Goal: Navigation & Orientation: Find specific page/section

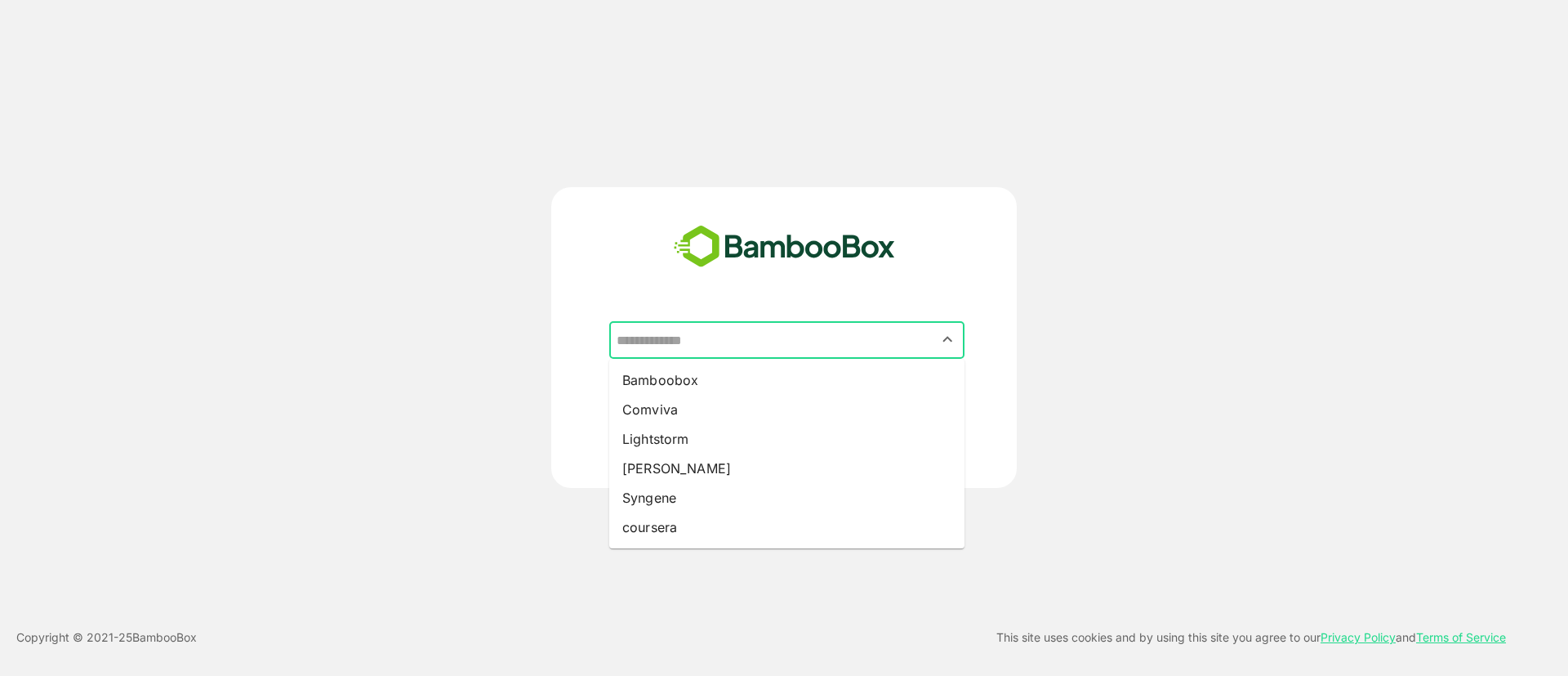
click at [873, 352] on input "text" at bounding box center [787, 340] width 349 height 31
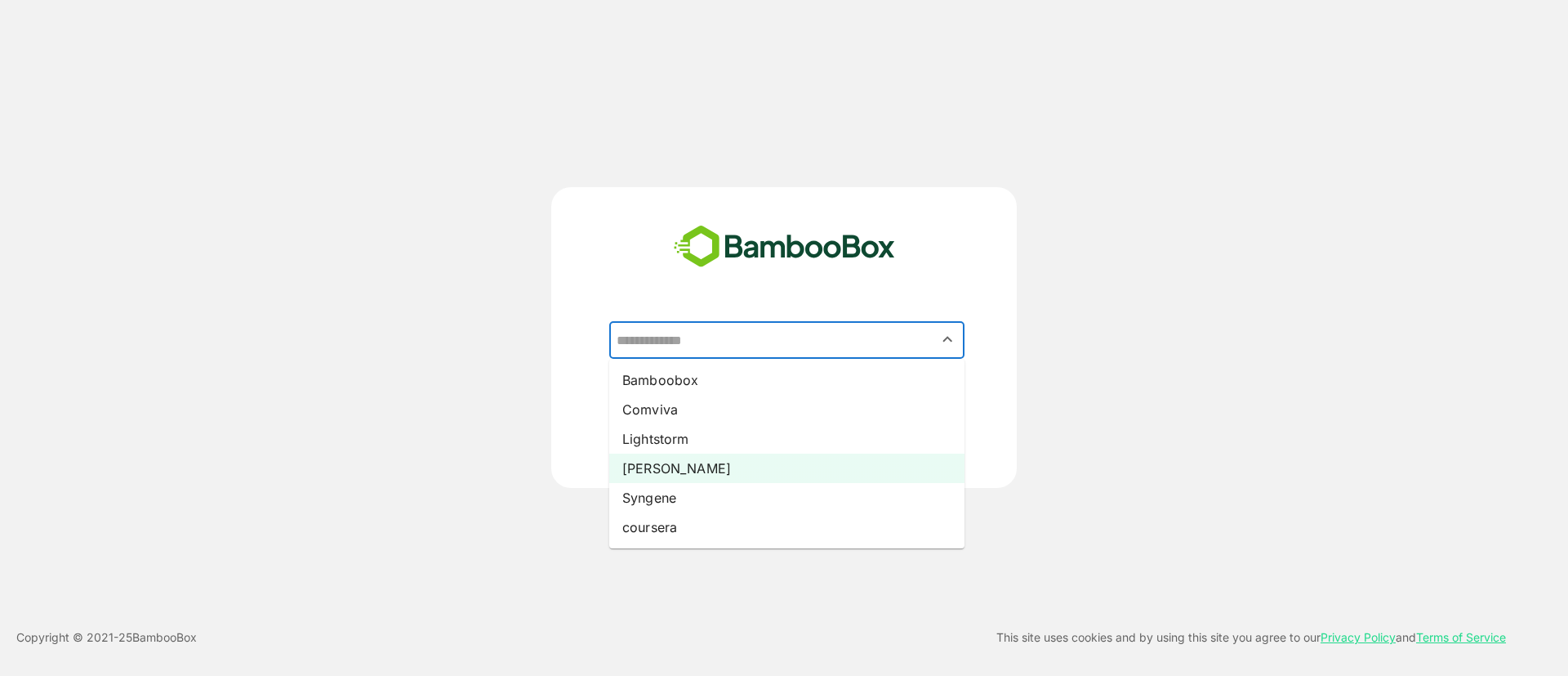
click at [676, 454] on li "[PERSON_NAME]" at bounding box center [786, 468] width 355 height 29
type input "*****"
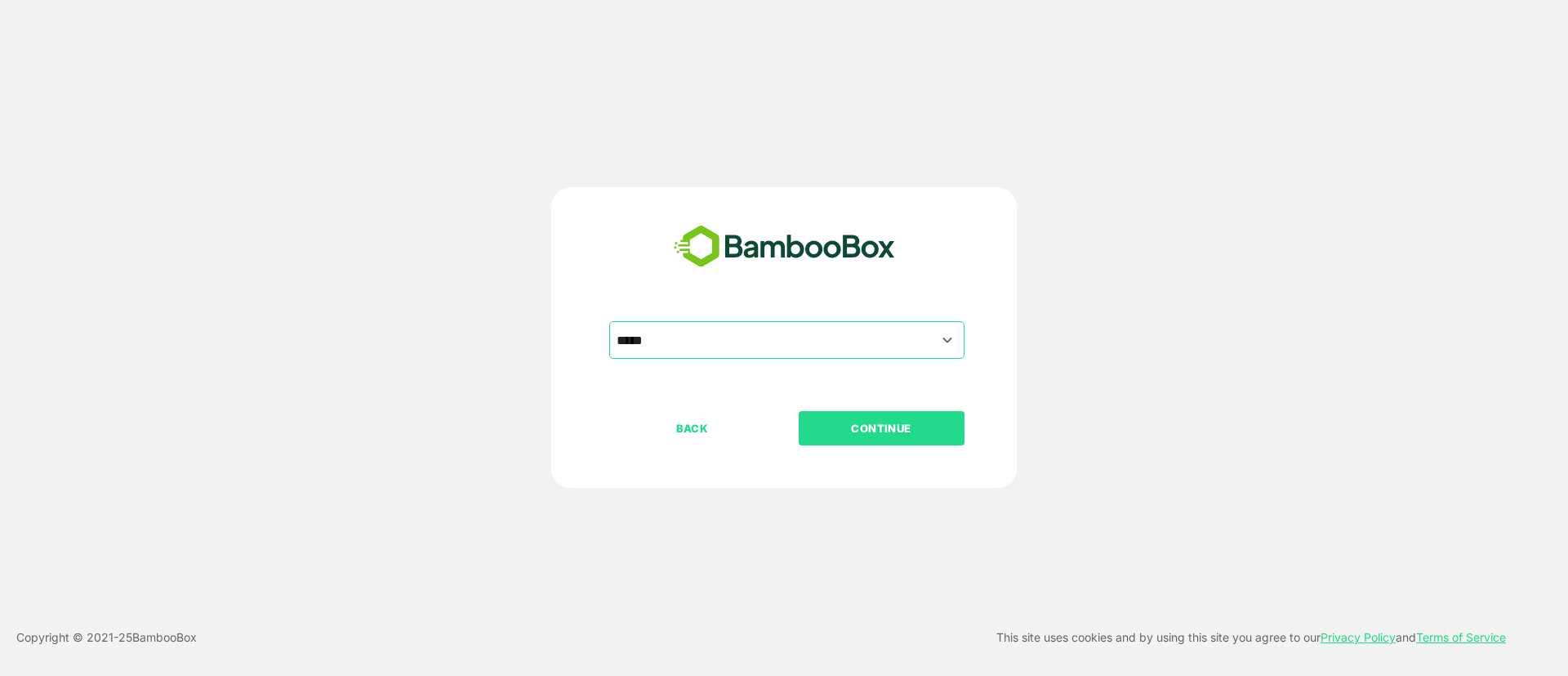
click at [884, 426] on font "CONTINUE" at bounding box center [881, 428] width 60 height 13
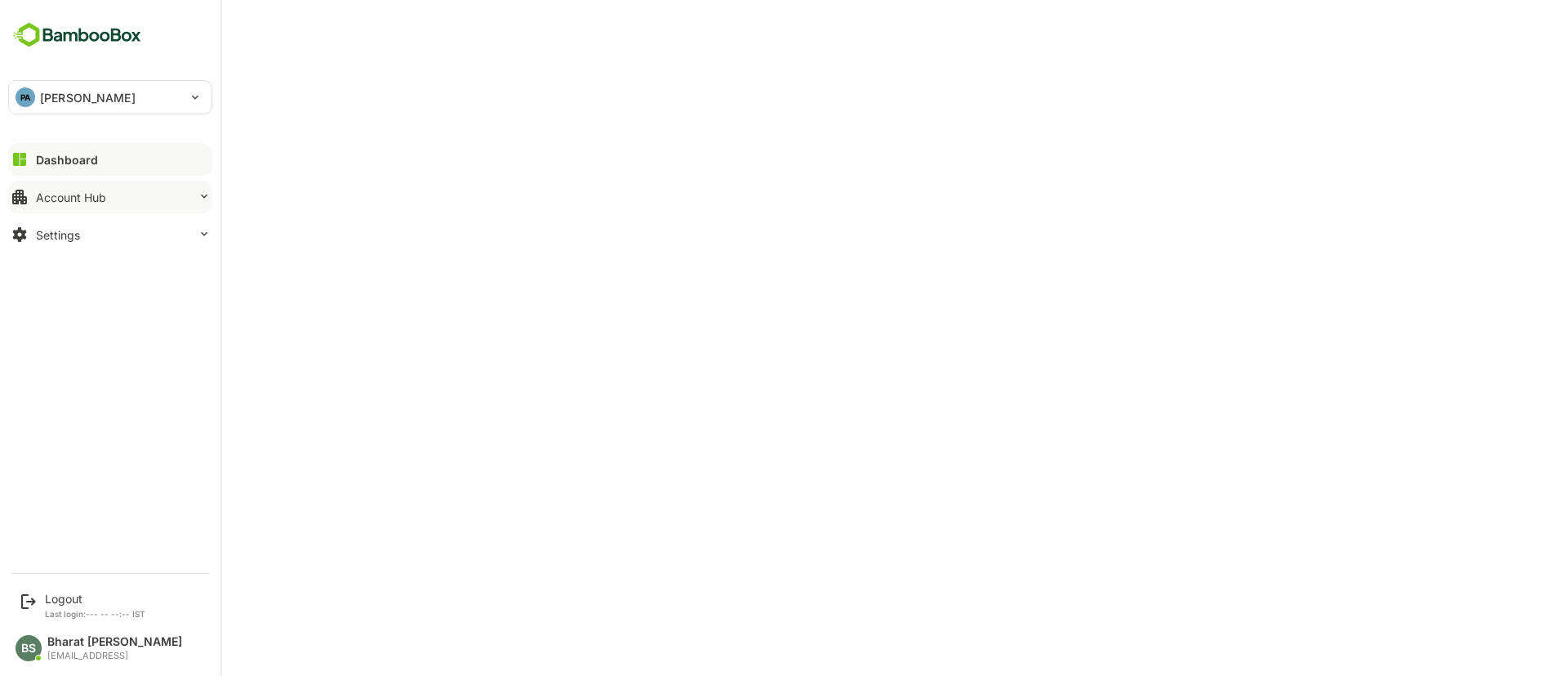
click at [103, 204] on button "Account Hub" at bounding box center [110, 197] width 205 height 33
click at [110, 352] on button "Settings" at bounding box center [110, 338] width 205 height 33
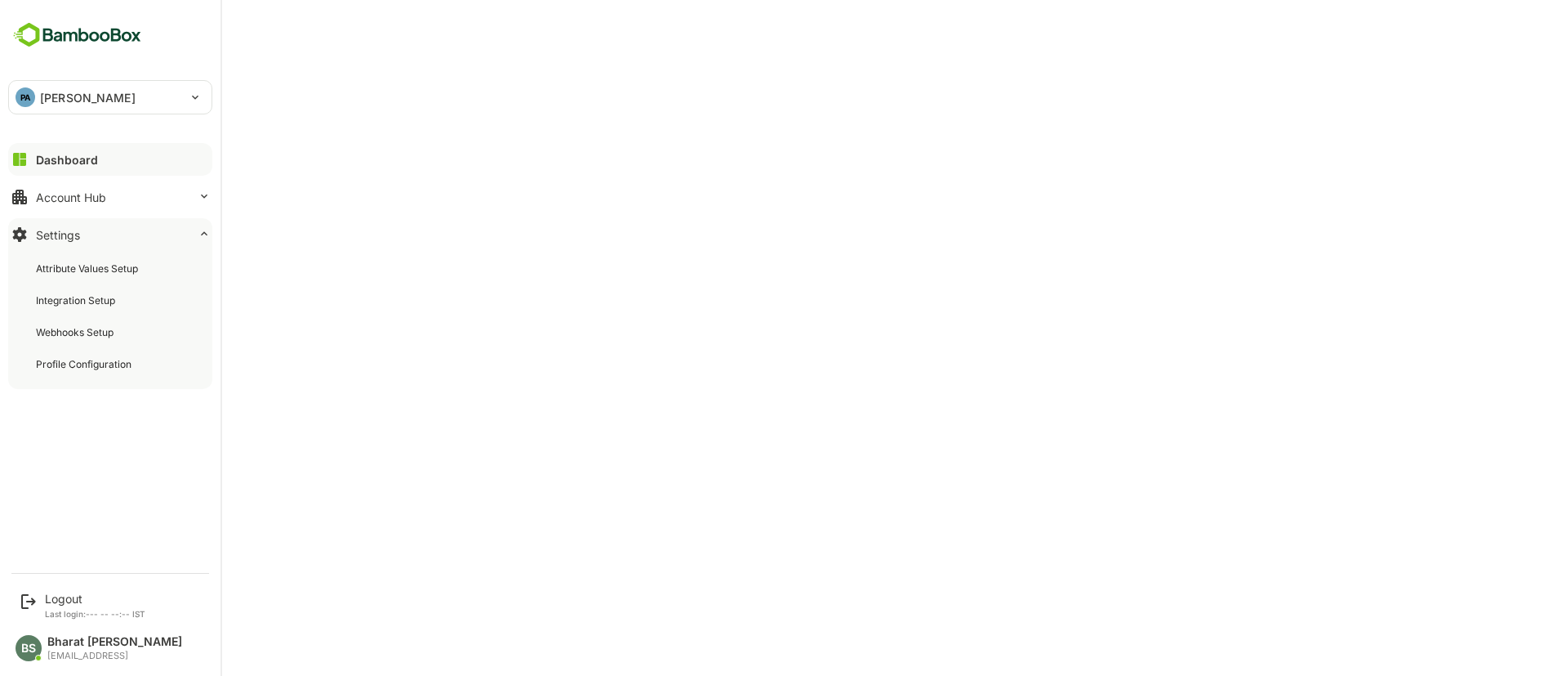
click at [150, 237] on button "Settings" at bounding box center [110, 235] width 205 height 33
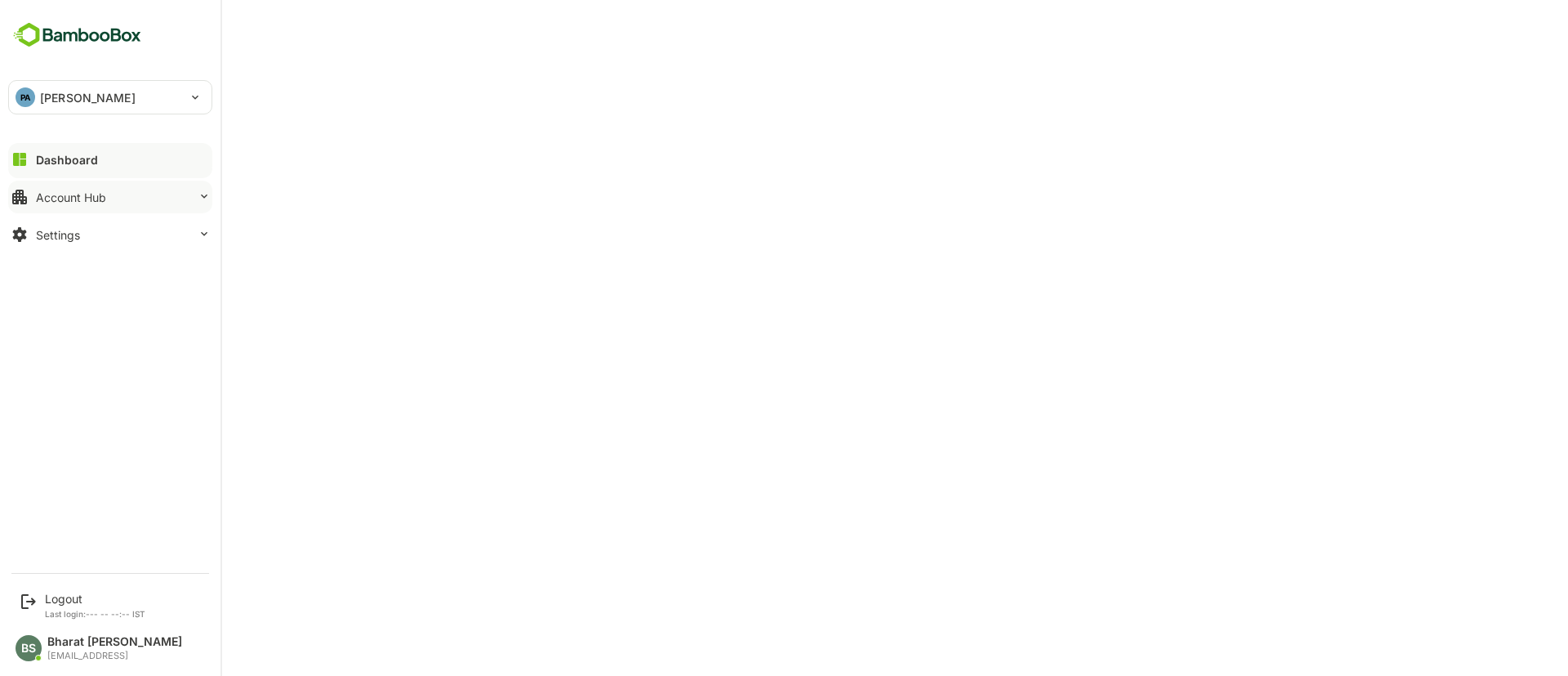
click at [82, 206] on button "Account Hub" at bounding box center [110, 197] width 205 height 33
click at [104, 198] on font "Account Hub" at bounding box center [70, 196] width 70 height 14
click at [57, 112] on div "PA pando" at bounding box center [100, 98] width 183 height 33
click at [287, 328] on div at bounding box center [784, 338] width 1568 height 676
click at [112, 243] on button "Settings" at bounding box center [110, 235] width 205 height 33
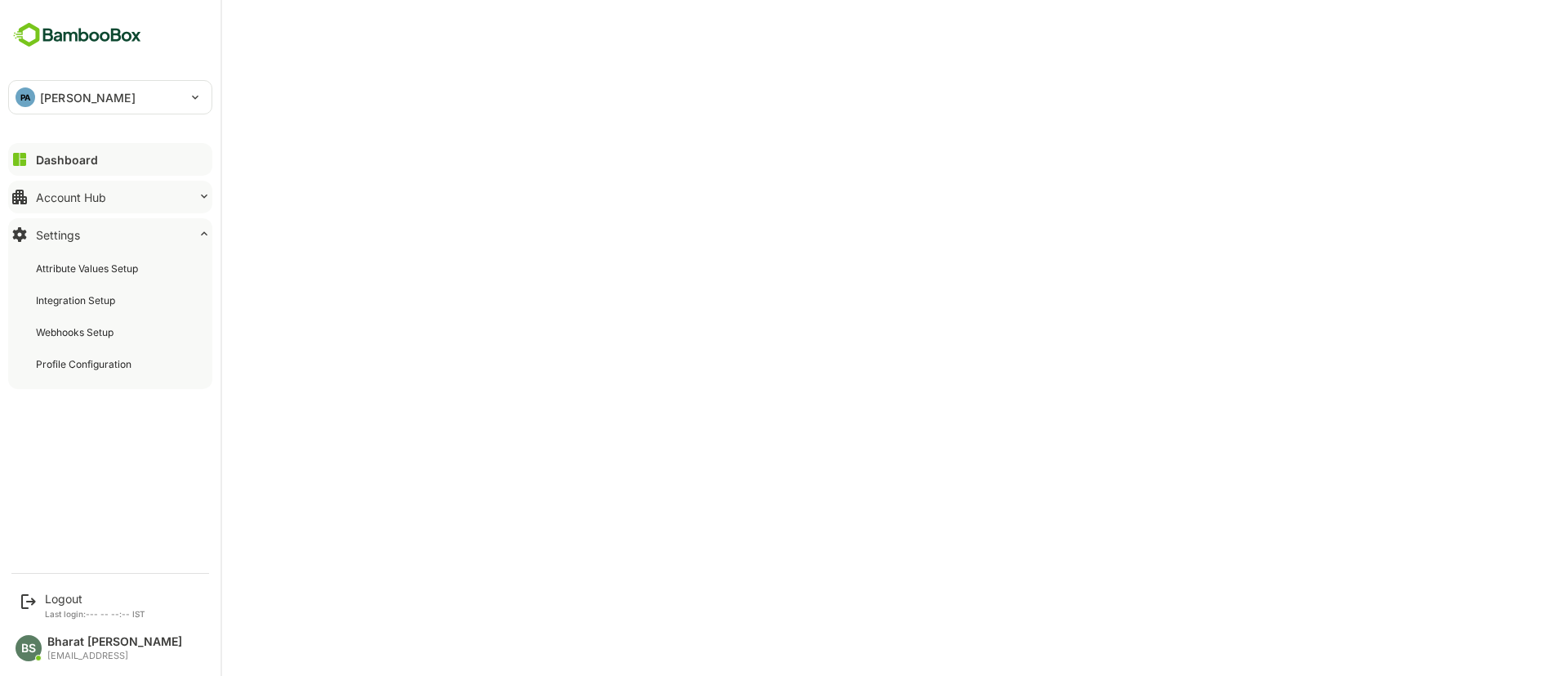
click at [114, 452] on div "PA pando ***** Dashboard Account Hub Settings Attribute Values ​​Setup Integrat…" at bounding box center [110, 281] width 220 height 563
click at [106, 190] on button "Account Hub" at bounding box center [110, 197] width 205 height 33
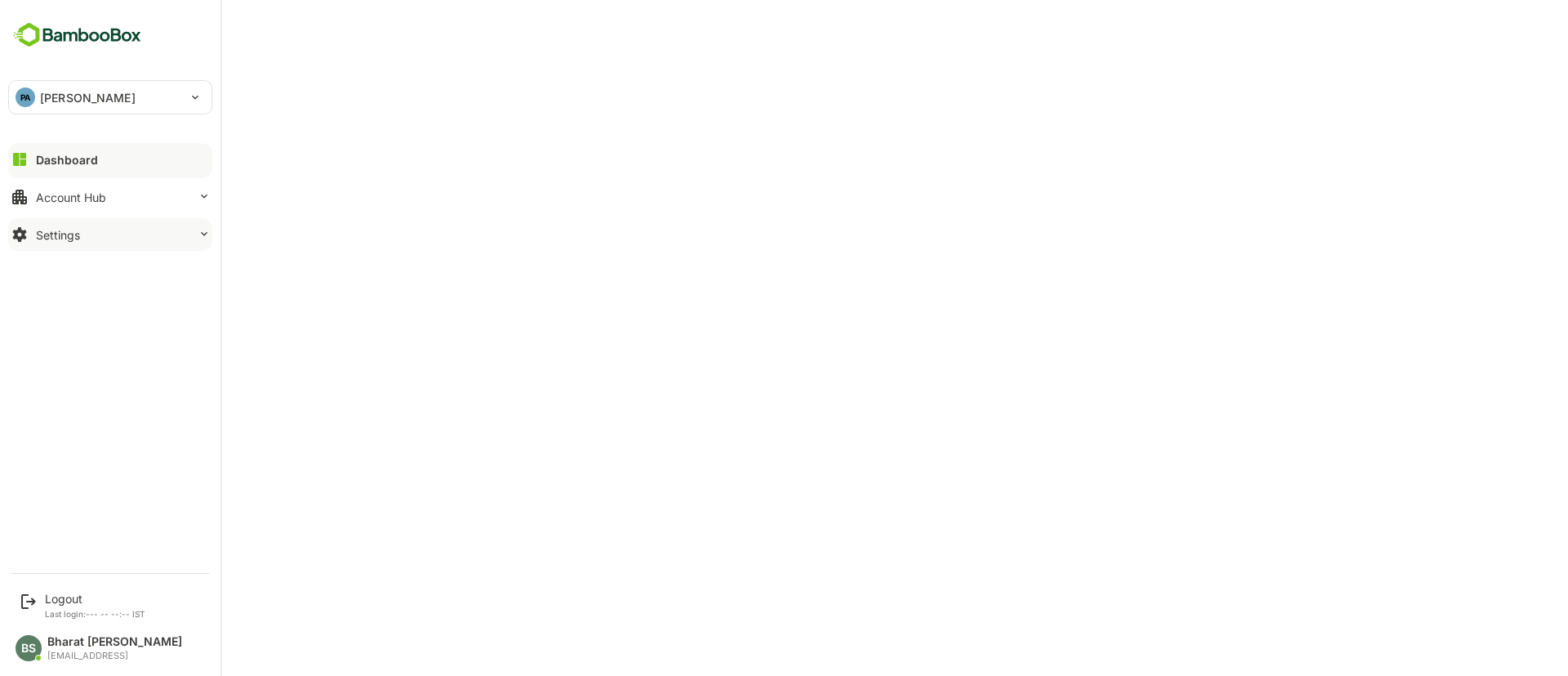
click at [111, 245] on button "Settings" at bounding box center [110, 235] width 205 height 33
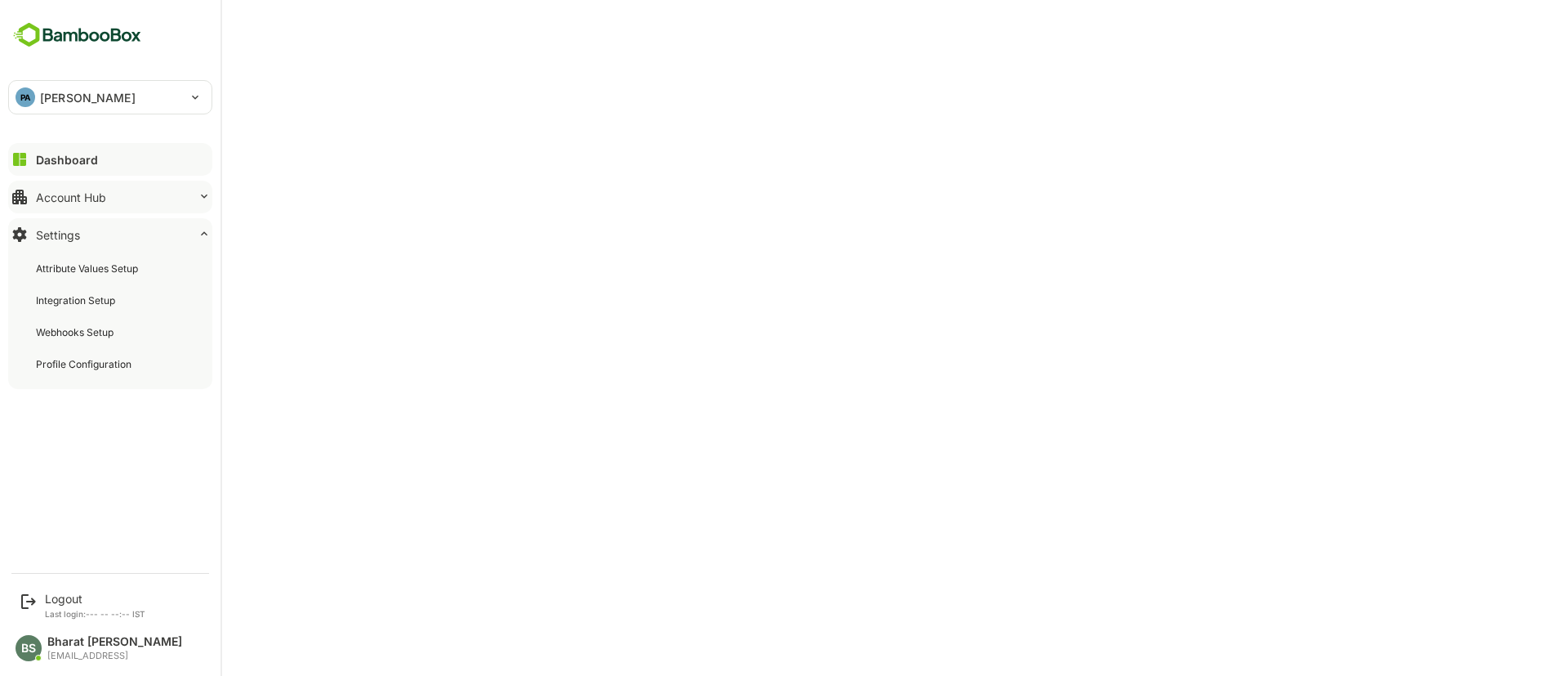
click at [112, 202] on button "Account Hub" at bounding box center [110, 197] width 205 height 33
click at [85, 343] on button "Settings" at bounding box center [110, 338] width 205 height 33
click at [67, 450] on div "PA pando ***** Dashboard Account Hub Settings Attribute Values ​​Setup Integrat…" at bounding box center [110, 281] width 220 height 563
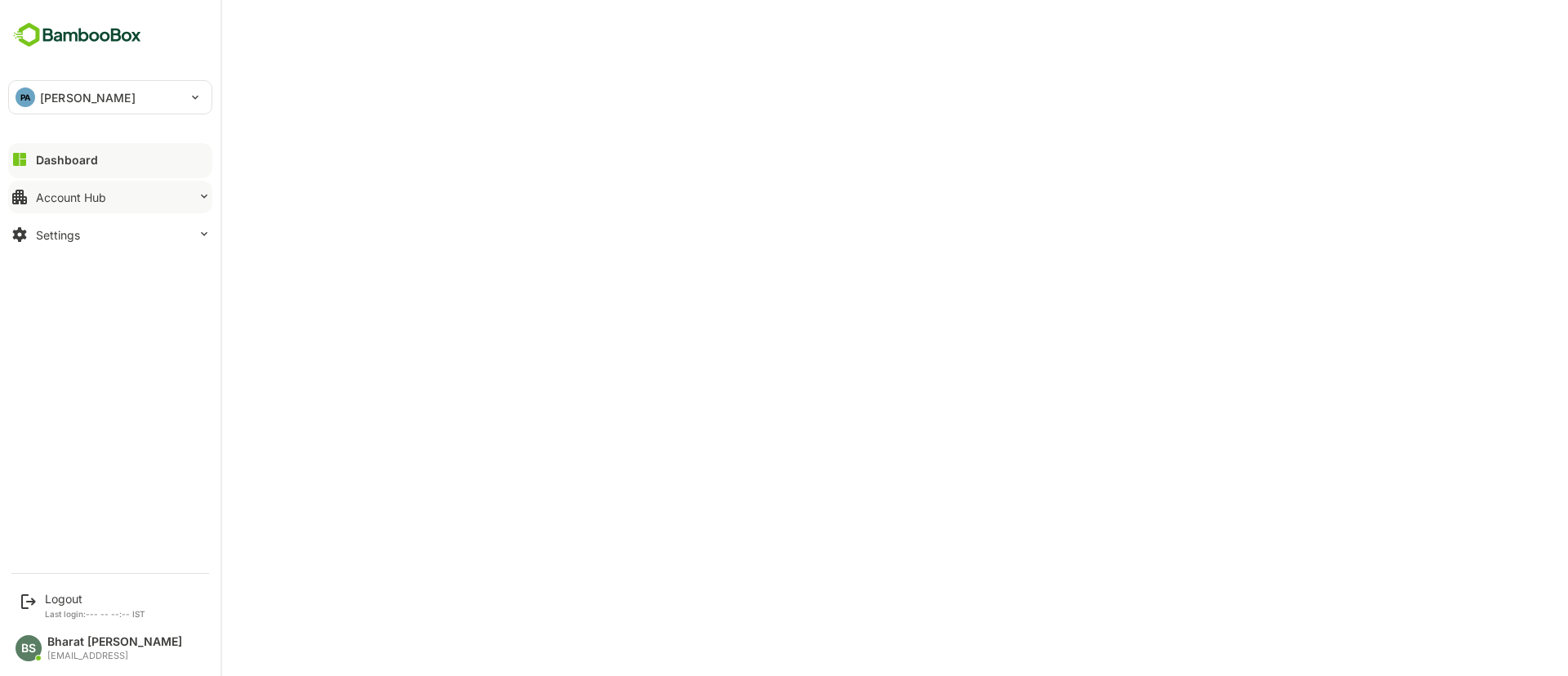
click at [105, 200] on font "Account Hub" at bounding box center [70, 196] width 70 height 14
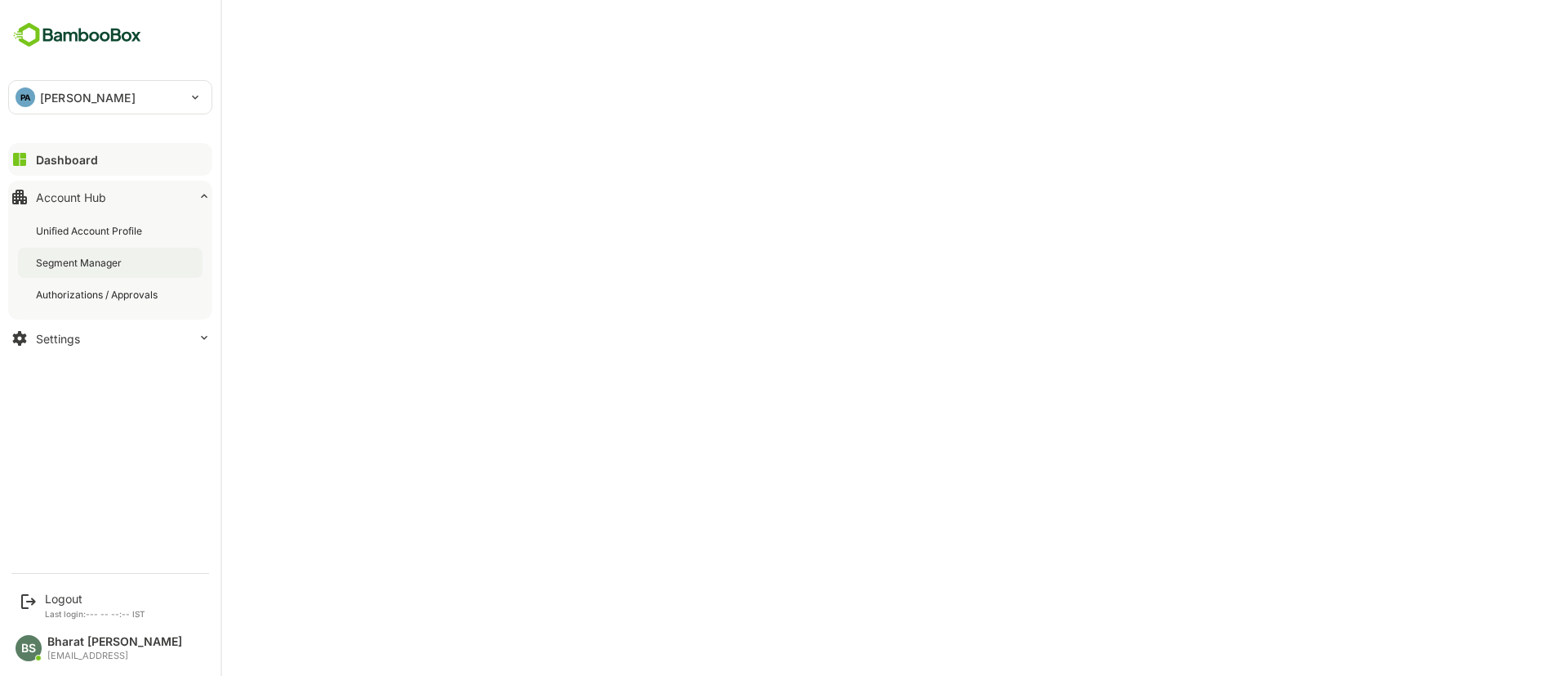
click at [127, 273] on div "Segment Manager" at bounding box center [110, 262] width 184 height 30
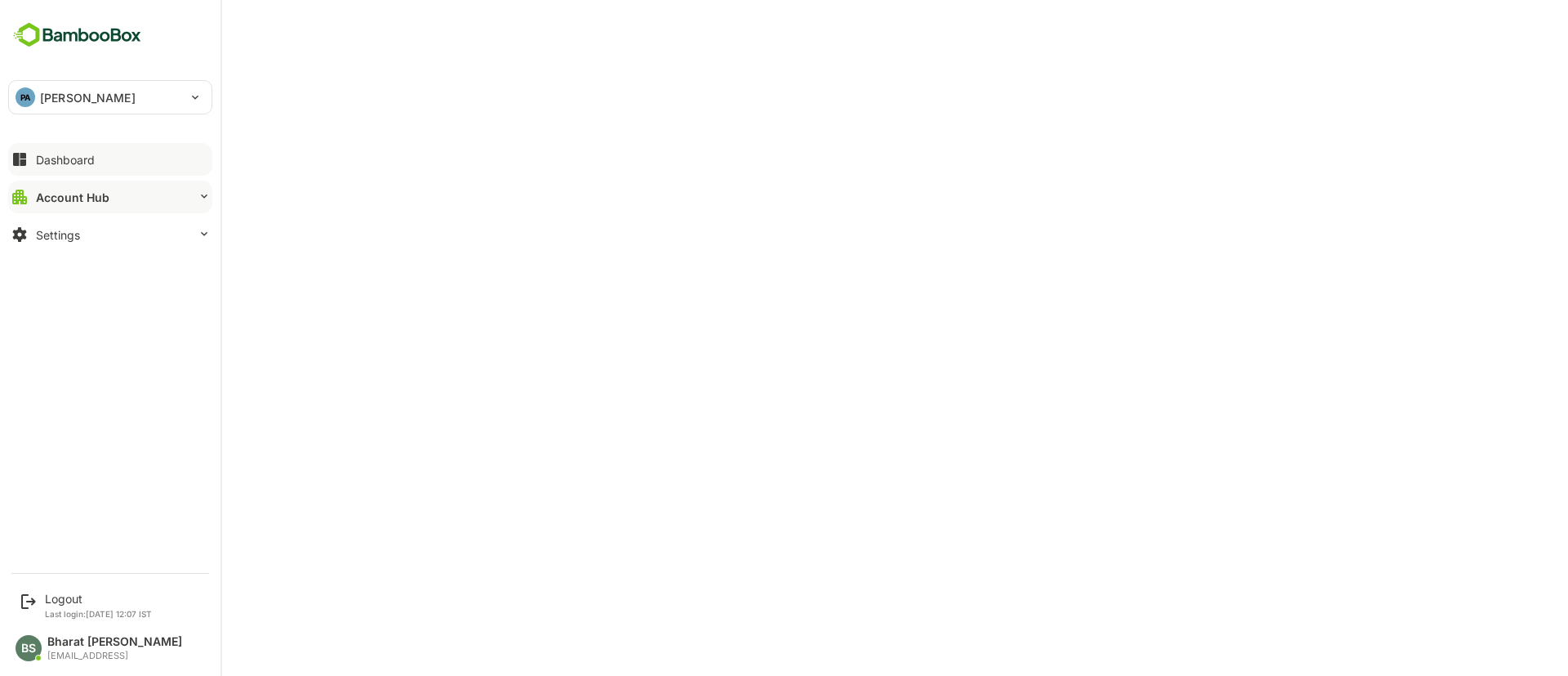
click at [101, 167] on button "Dashboard" at bounding box center [110, 159] width 205 height 33
click at [100, 193] on font "Account Hub" at bounding box center [70, 196] width 70 height 14
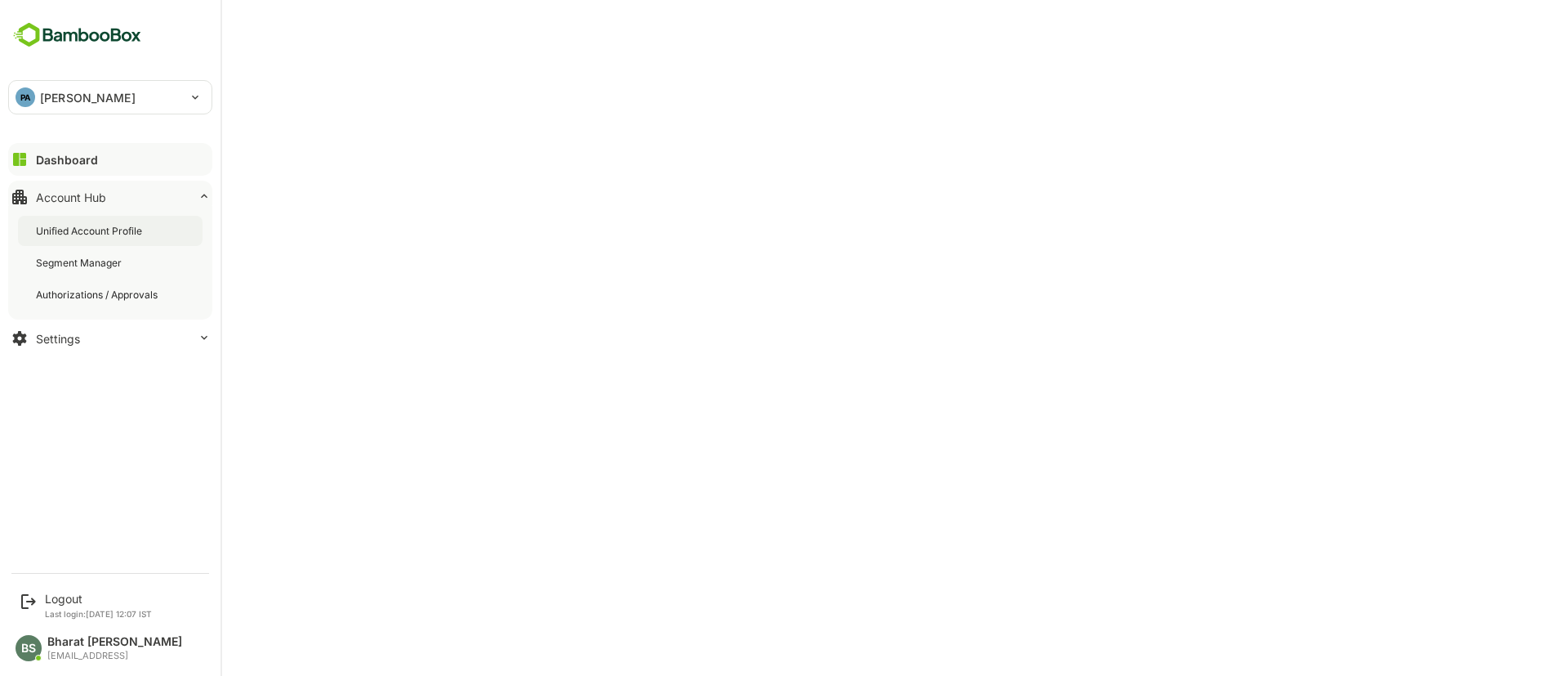
click at [87, 242] on div "Unified Account Profile" at bounding box center [110, 230] width 184 height 30
click at [73, 231] on font "Unified Account Profile" at bounding box center [89, 230] width 109 height 12
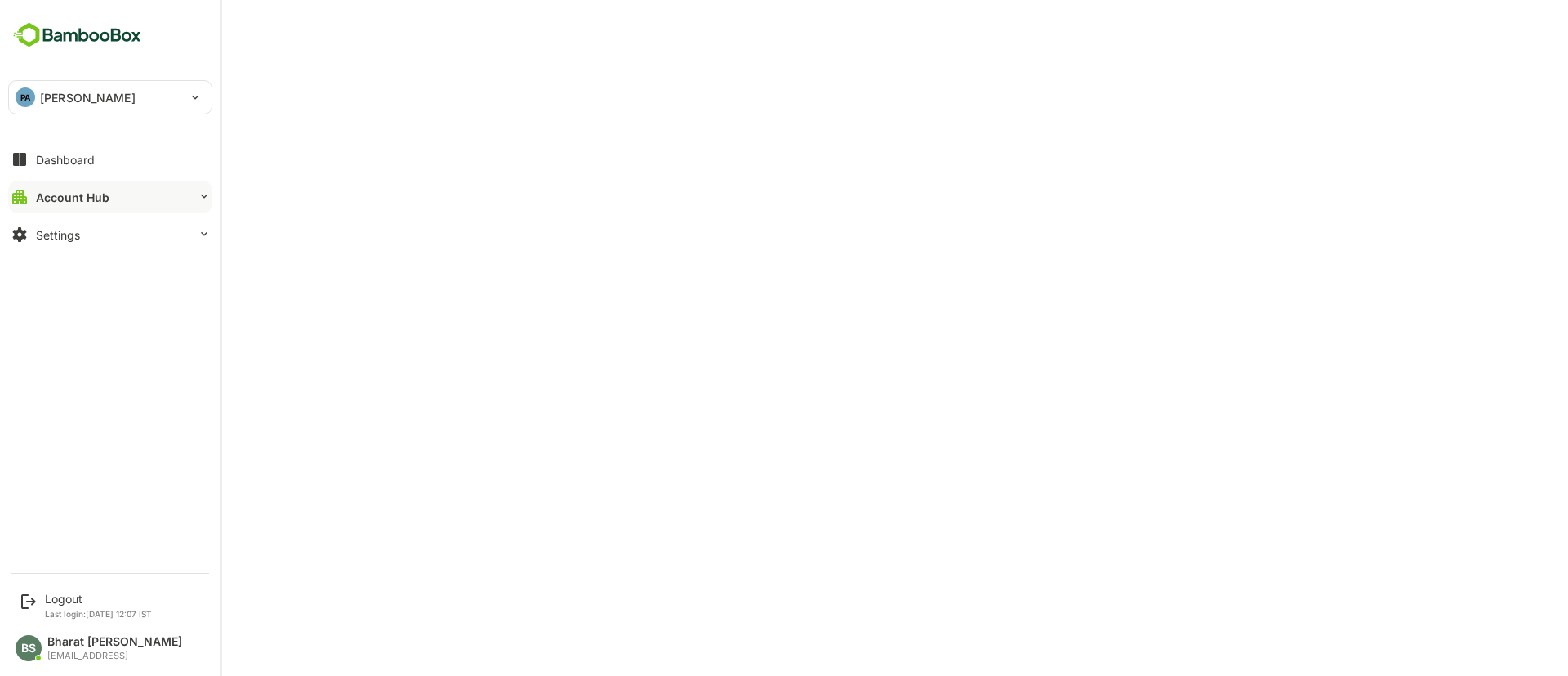
click at [89, 188] on button "Account Hub" at bounding box center [110, 197] width 205 height 33
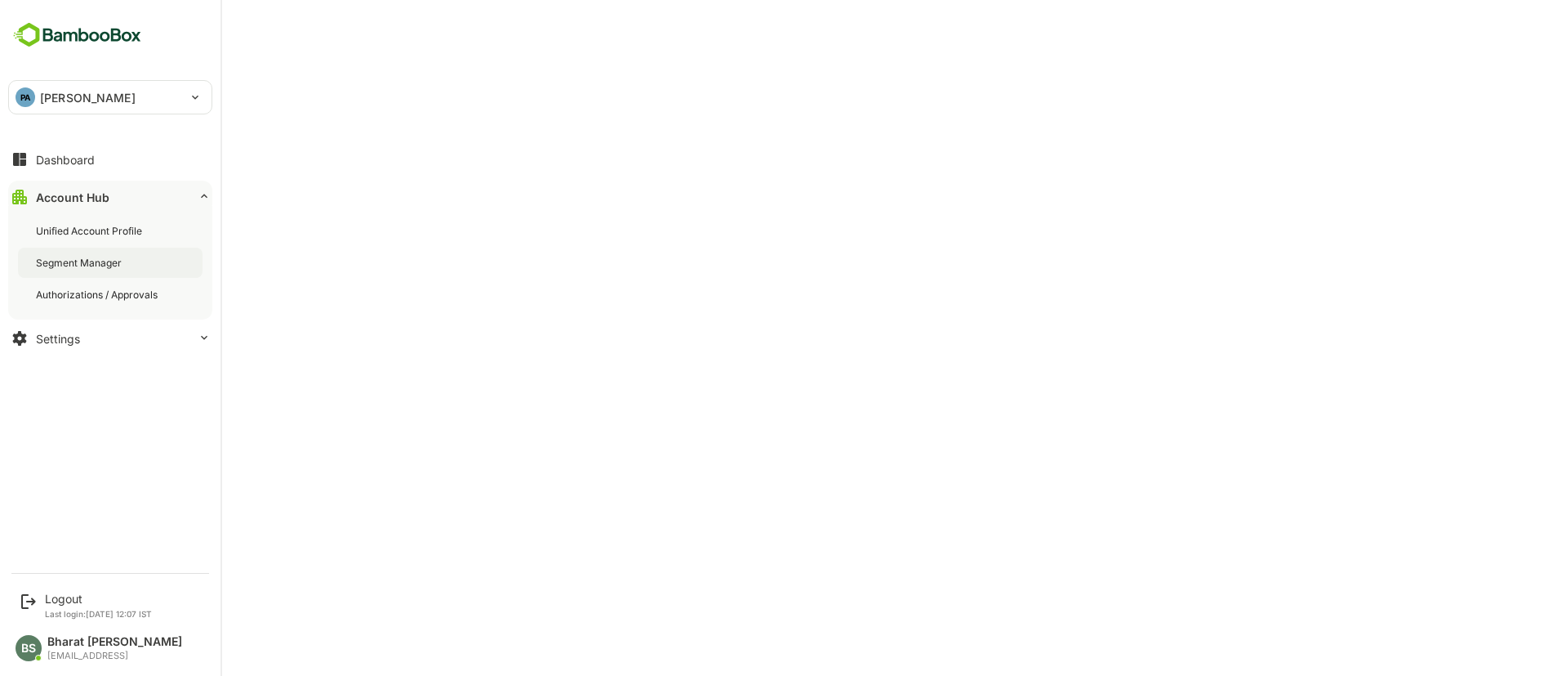
click at [88, 265] on div "Segment Manager" at bounding box center [79, 262] width 89 height 14
click at [66, 227] on div "Unified Account Profile" at bounding box center [90, 230] width 110 height 14
click at [39, 153] on div "Dashboard" at bounding box center [65, 159] width 58 height 14
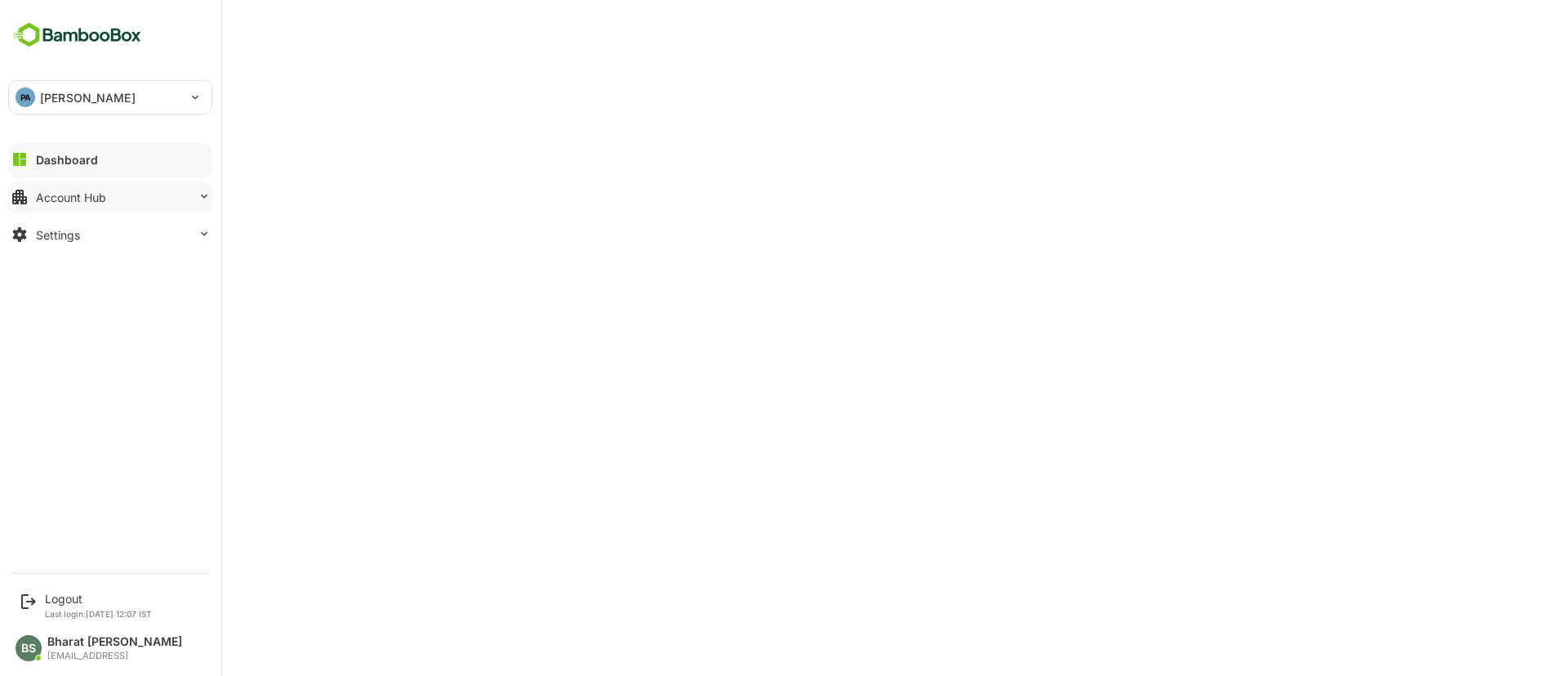
click at [142, 193] on button "Account Hub" at bounding box center [110, 197] width 205 height 33
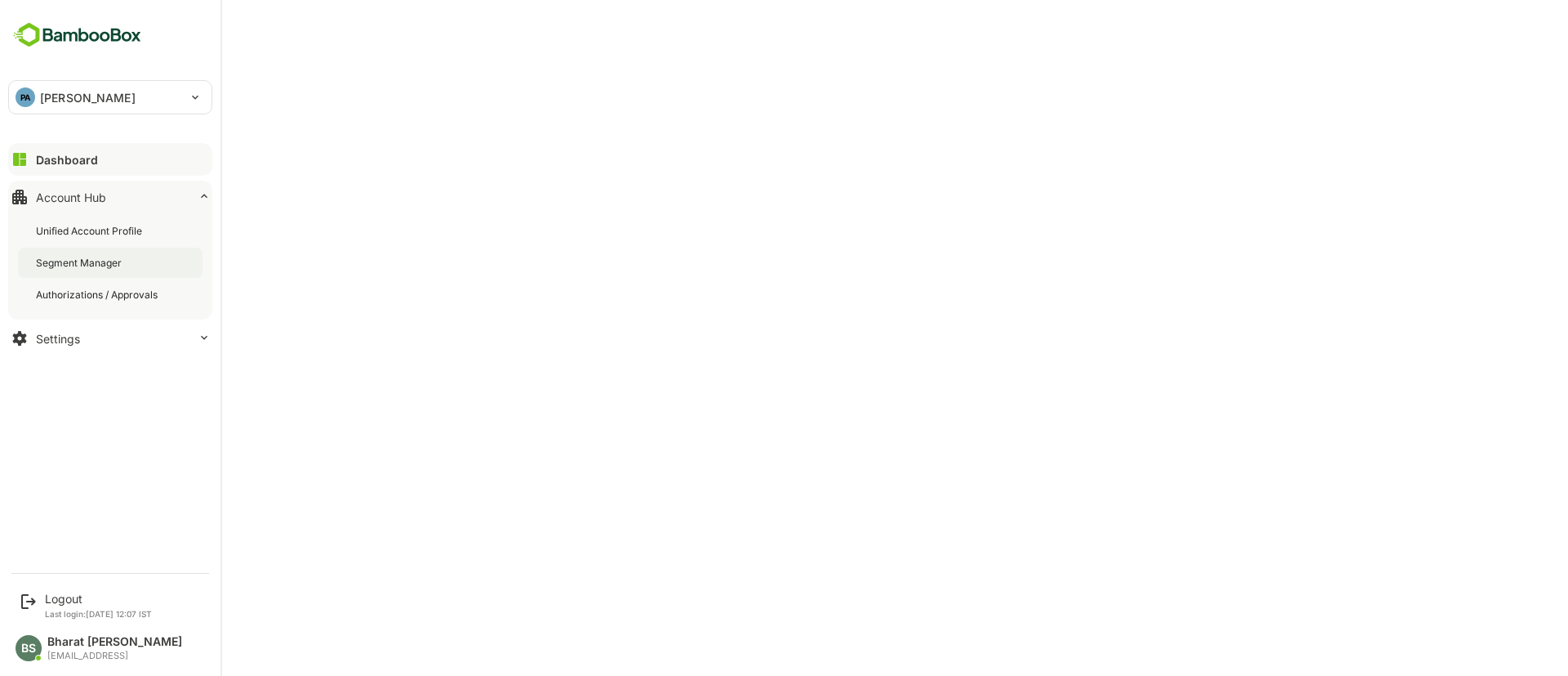
click at [86, 265] on div "Segment Manager" at bounding box center [79, 262] width 89 height 14
click at [77, 161] on div "Dashboard" at bounding box center [65, 159] width 58 height 14
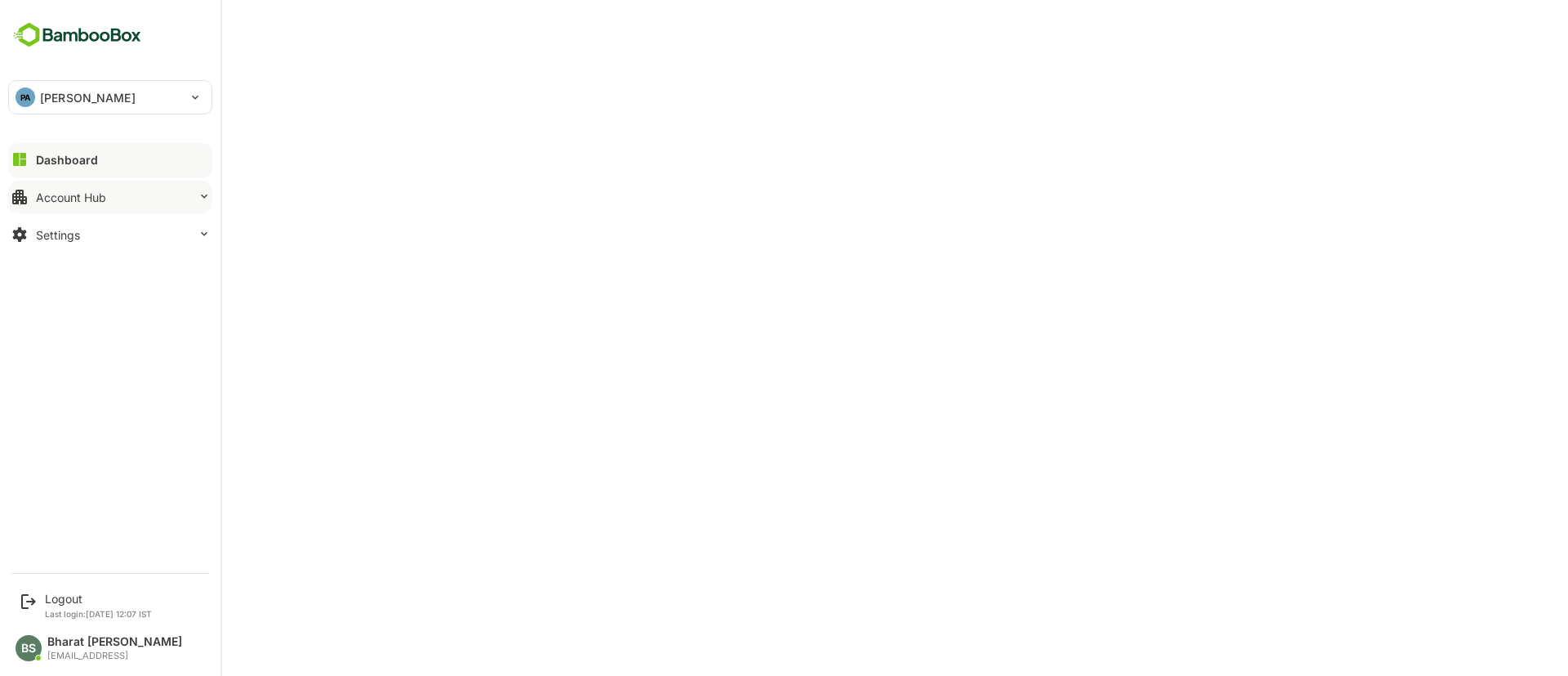
click at [77, 195] on div "Account Hub" at bounding box center [70, 196] width 70 height 14
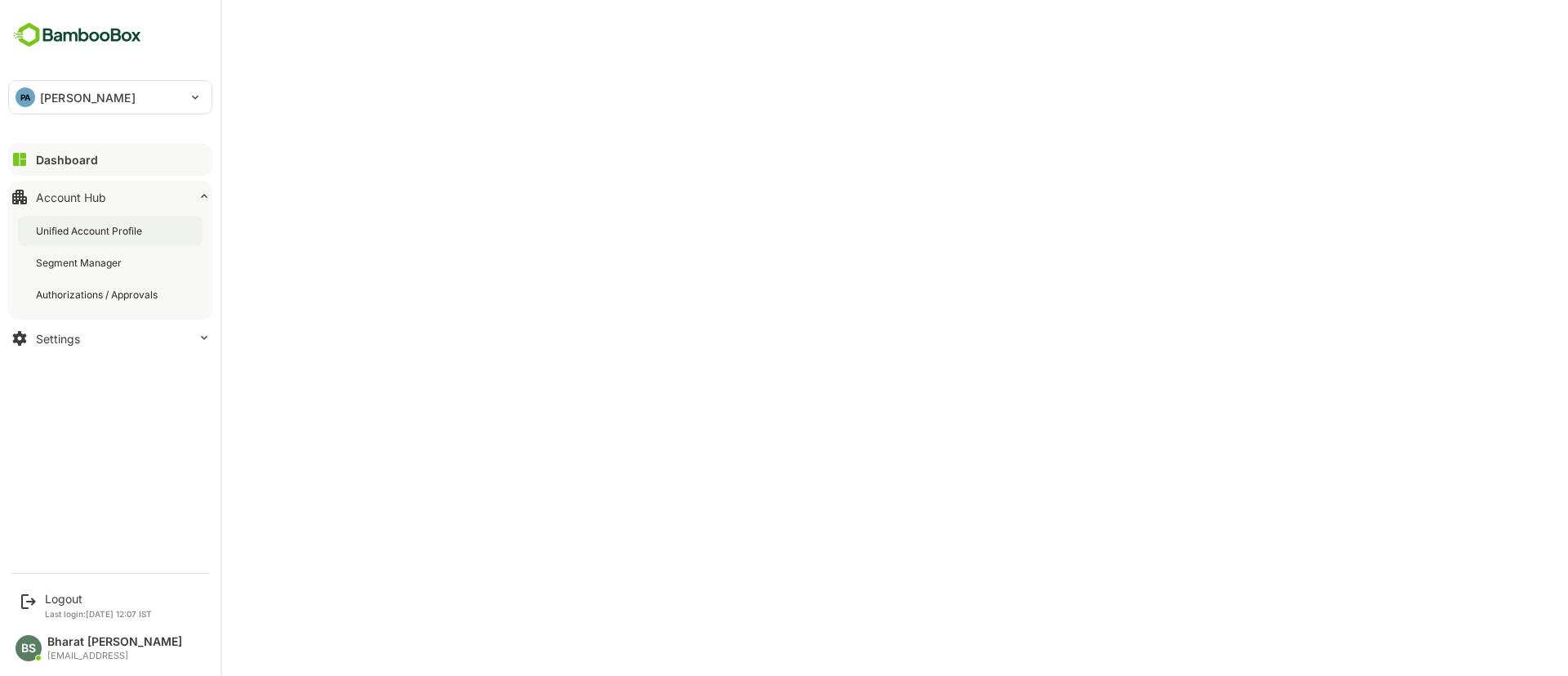
click at [93, 220] on div "Unified Account Profile" at bounding box center [110, 230] width 184 height 30
